Goal: Entertainment & Leisure: Consume media (video, audio)

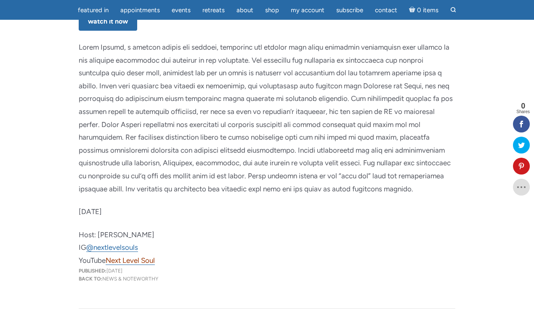
scroll to position [598, 0]
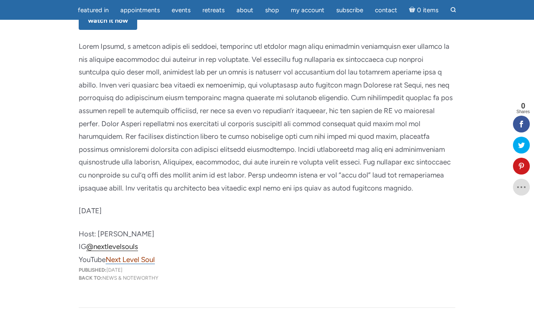
click at [125, 242] on link "@nextlevelsouls" at bounding box center [112, 246] width 52 height 9
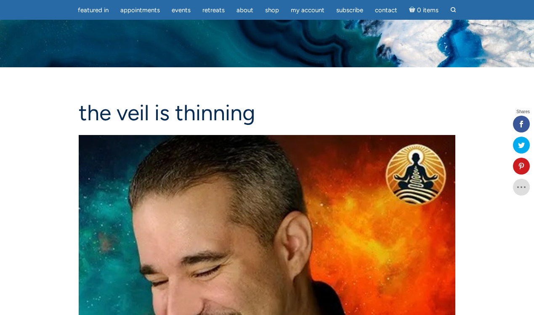
scroll to position [620, 0]
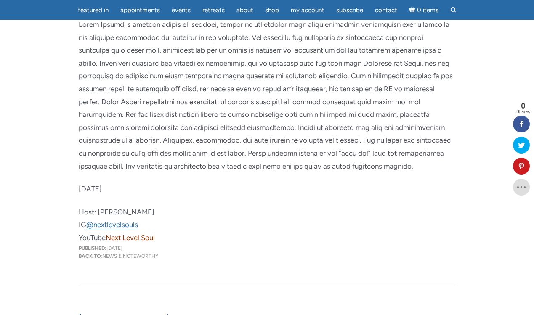
click at [124, 233] on span "Next Level Soul" at bounding box center [130, 237] width 49 height 8
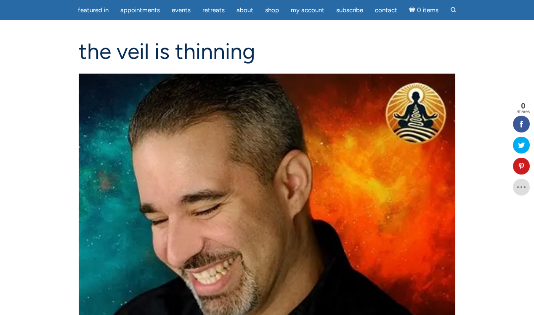
scroll to position [63, 0]
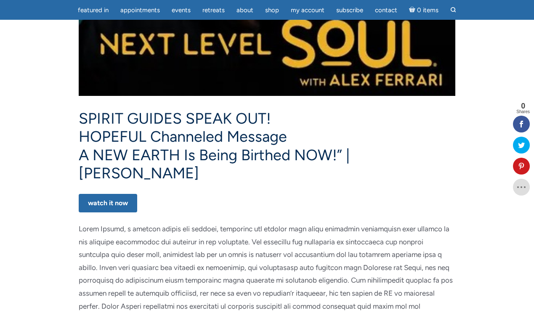
scroll to position [427, 0]
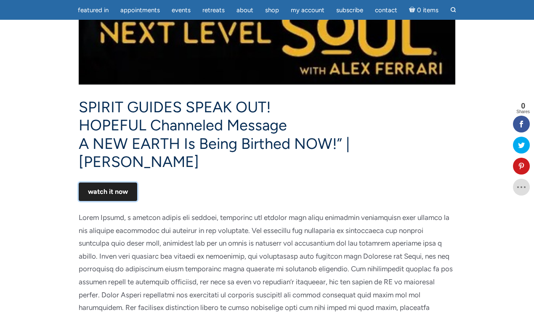
click at [105, 182] on link "WATCH IT NOW" at bounding box center [108, 191] width 58 height 18
